Goal: Check status: Check status

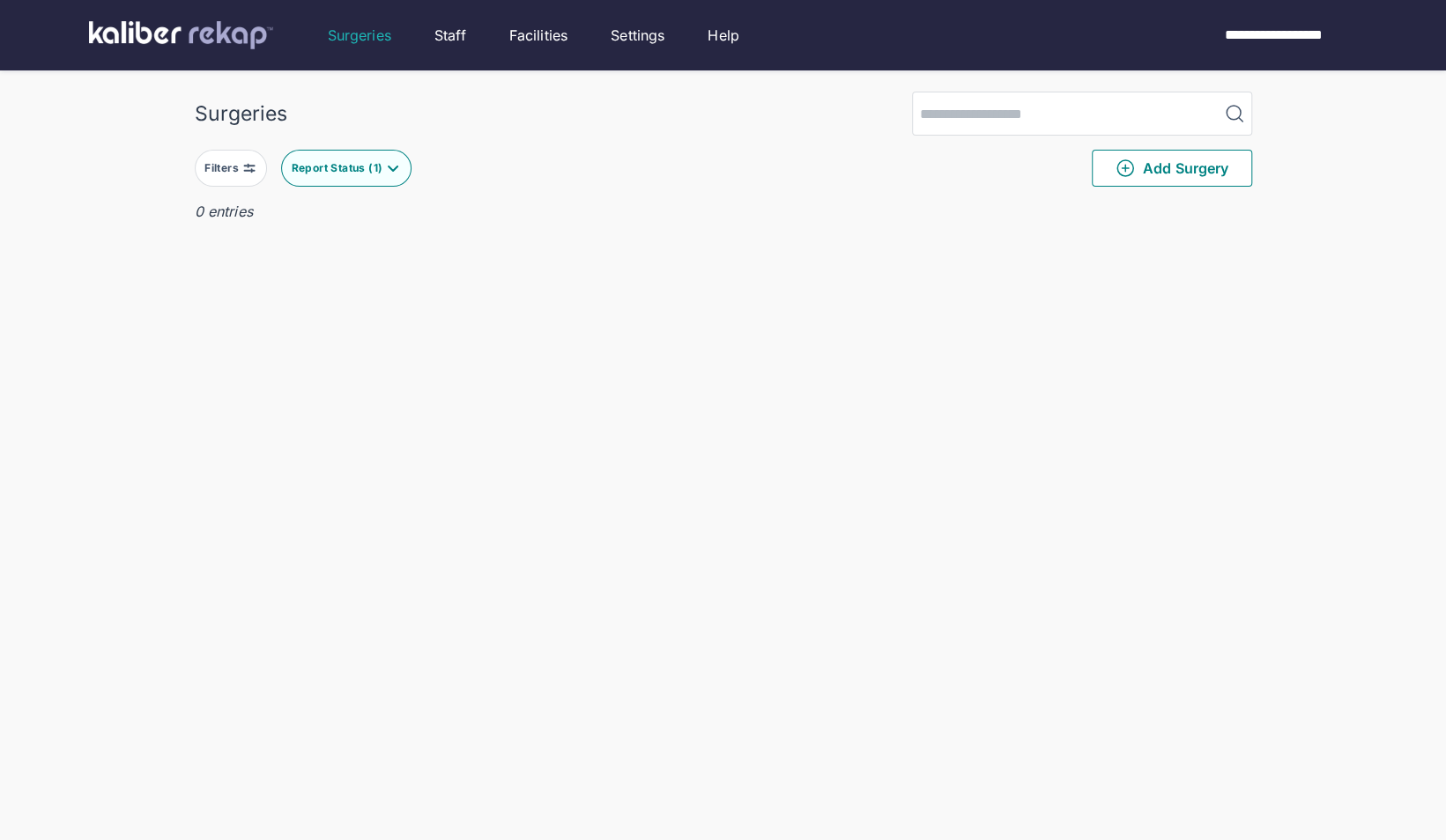
click at [399, 167] on img at bounding box center [393, 168] width 14 height 14
click at [577, 114] on div "Surgeries" at bounding box center [723, 113] width 1058 height 44
click at [367, 169] on div "Report Status ( 1 )" at bounding box center [339, 168] width 95 height 14
click at [310, 312] on label "Sent to Patient" at bounding box center [415, 307] width 240 height 17
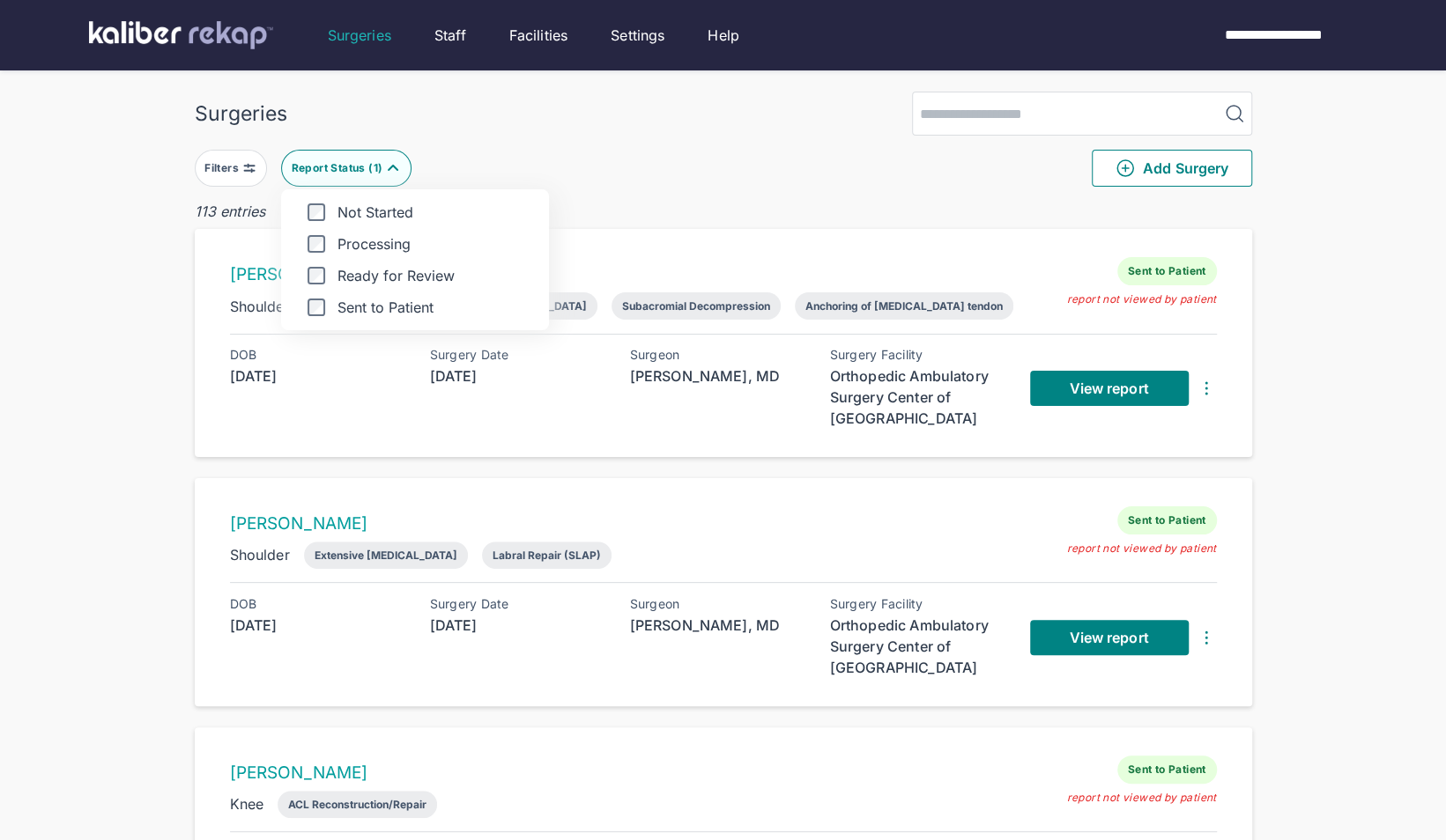
click at [397, 155] on button "Report Status ( 1 )" at bounding box center [346, 167] width 130 height 37
click at [326, 268] on label "Ready for Review" at bounding box center [415, 275] width 240 height 17
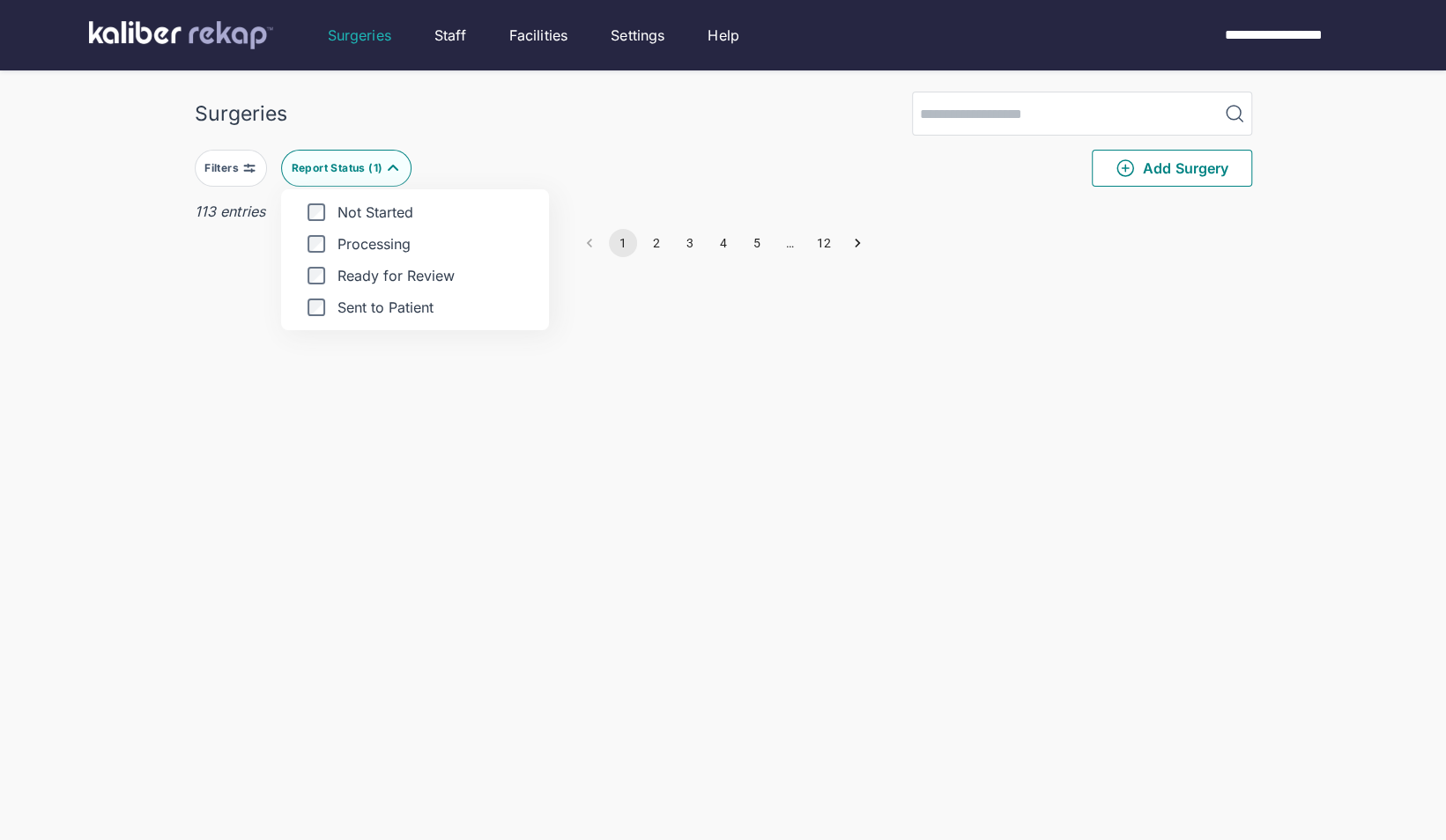
click at [93, 345] on div "Surgeries Filters Report Status ( 1 ) Not Started Processing Ready for Review S…" at bounding box center [723, 455] width 1446 height 911
